Goal: Transaction & Acquisition: Purchase product/service

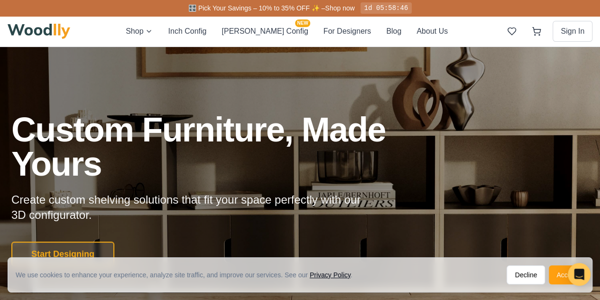
scroll to position [92, 0]
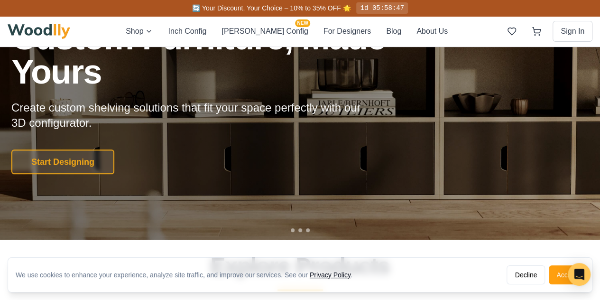
click at [301, 228] on div at bounding box center [300, 230] width 19 height 4
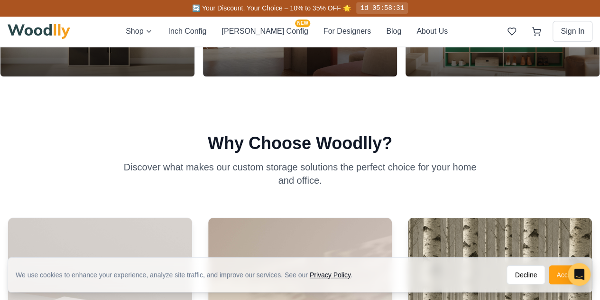
scroll to position [0, 0]
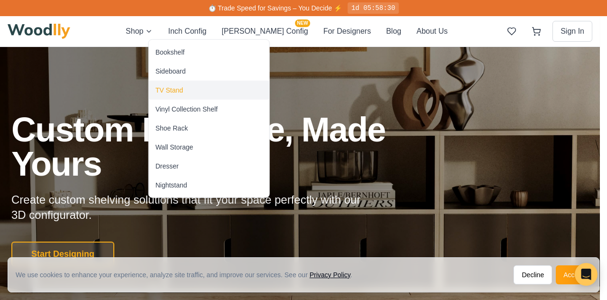
click at [175, 88] on div "TV Stand" at bounding box center [168, 89] width 27 height 9
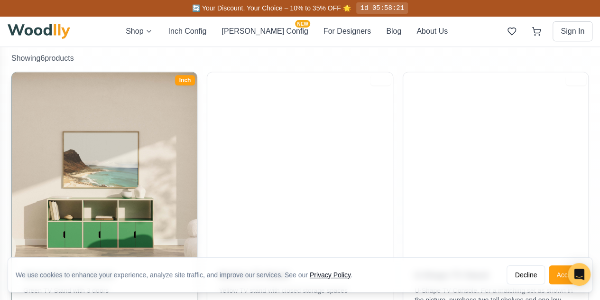
scroll to position [202, 0]
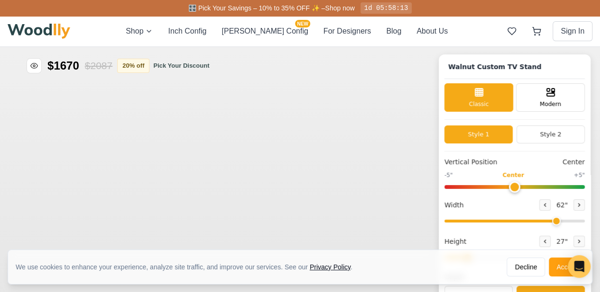
type input "62"
type input "2"
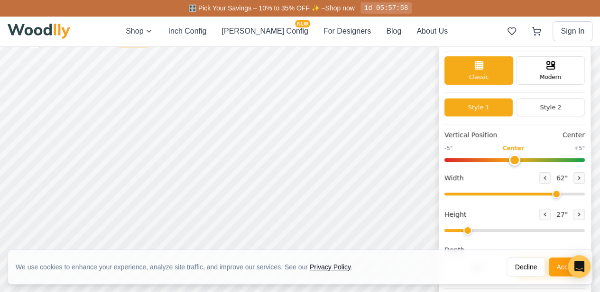
scroll to position [37, 0]
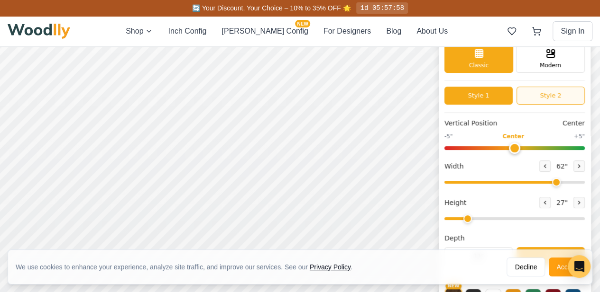
click at [549, 98] on button "Style 2" at bounding box center [550, 96] width 68 height 18
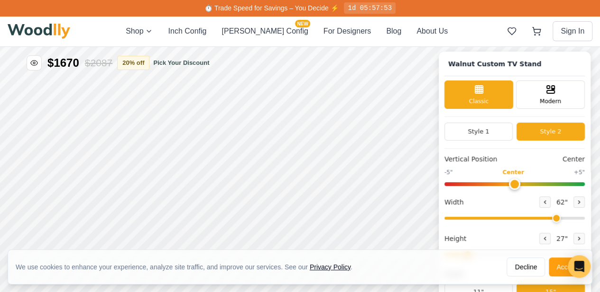
scroll to position [0, 0]
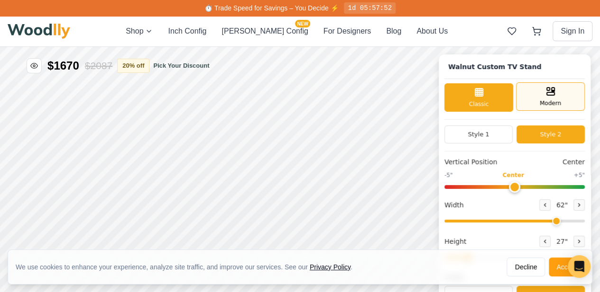
click at [545, 98] on div "Modern" at bounding box center [550, 96] width 69 height 28
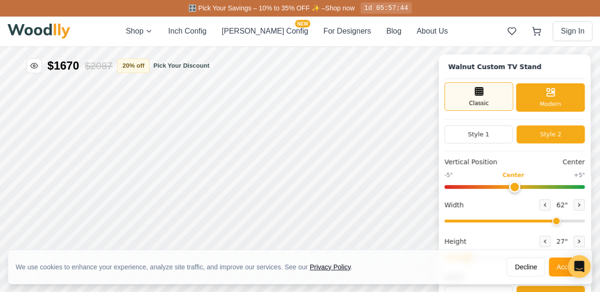
click at [485, 98] on div "Classic" at bounding box center [478, 96] width 69 height 28
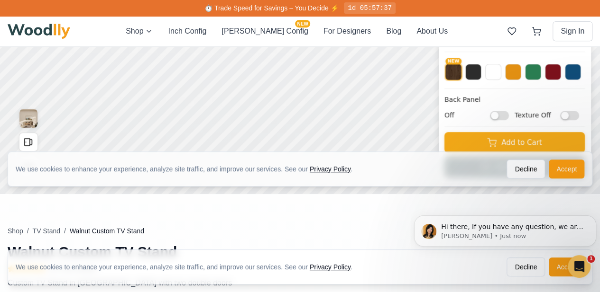
scroll to position [261, 0]
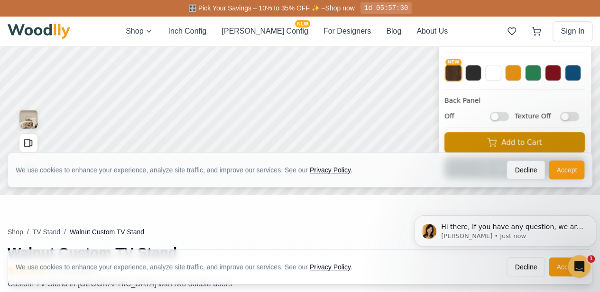
click at [492, 143] on button "Add to Cart" at bounding box center [514, 142] width 140 height 21
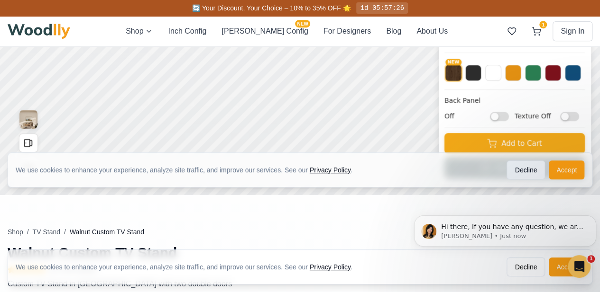
click at [534, 173] on button "Decline" at bounding box center [525, 170] width 38 height 19
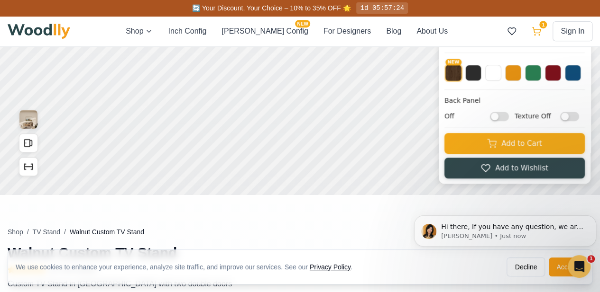
click at [536, 32] on icon at bounding box center [535, 31] width 9 height 9
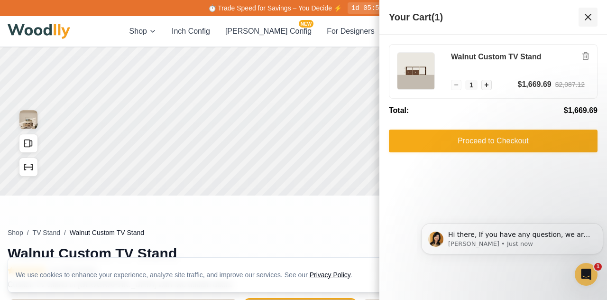
click at [588, 20] on icon at bounding box center [587, 16] width 11 height 11
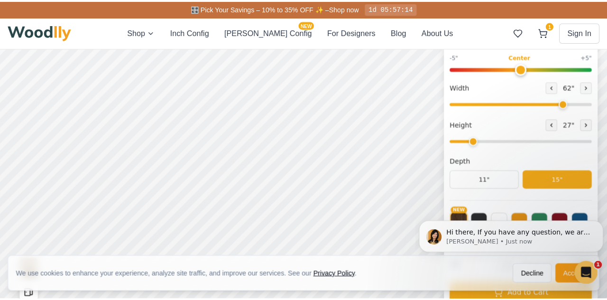
scroll to position [118, 0]
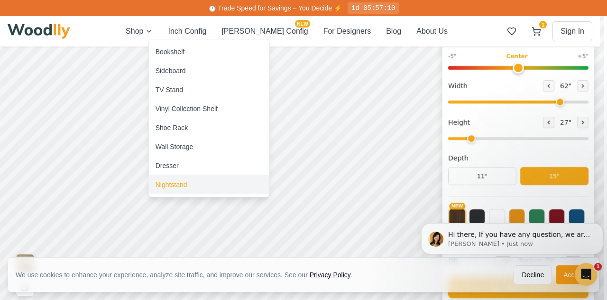
click at [173, 189] on div "Nightstand" at bounding box center [209, 184] width 120 height 19
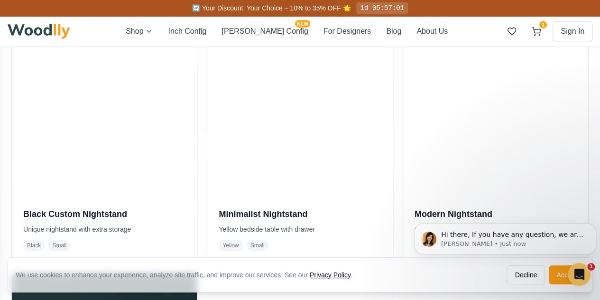
scroll to position [248, 0]
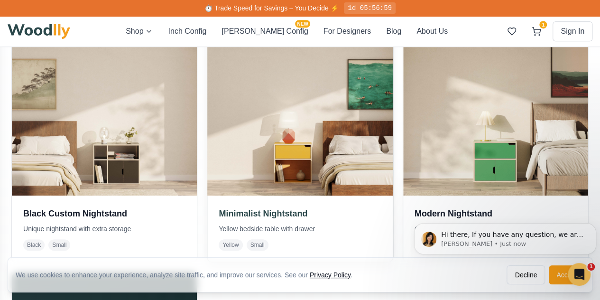
click at [238, 110] on img at bounding box center [300, 103] width 194 height 194
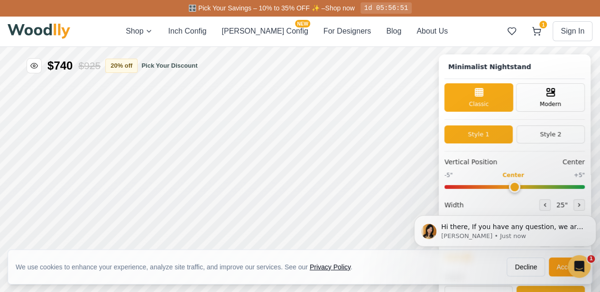
type input "25"
type input "2"
checkbox input "true"
